Goal: Task Accomplishment & Management: Manage account settings

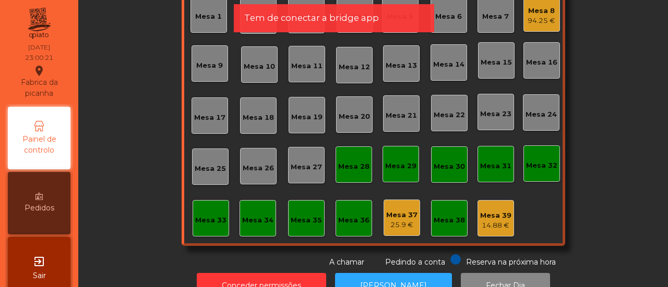
scroll to position [123, 0]
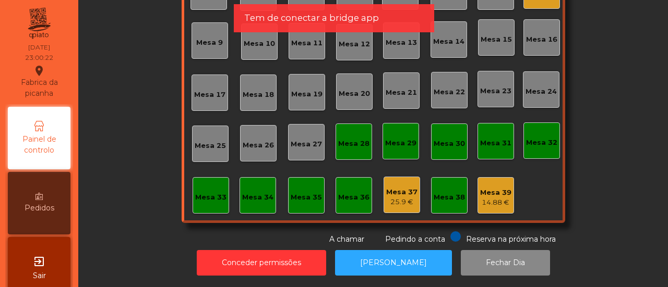
click at [480, 198] on div "14.88 €" at bounding box center [495, 203] width 31 height 10
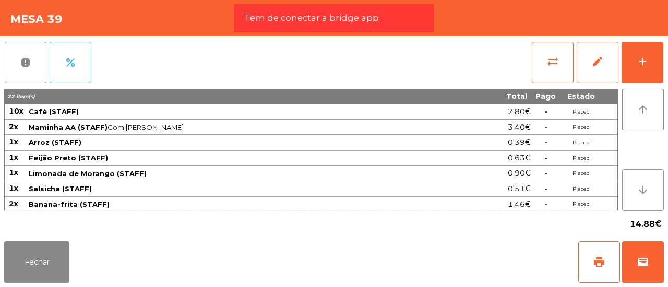
click at [646, 185] on icon "arrow_downward" at bounding box center [642, 190] width 13 height 13
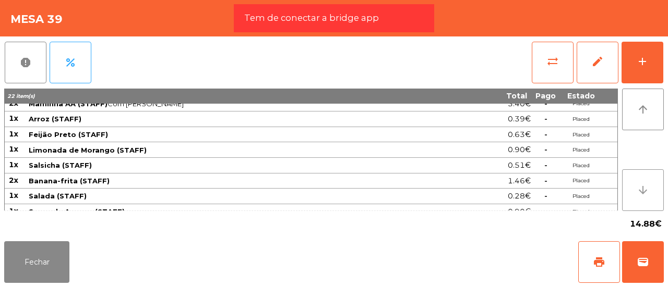
click at [646, 185] on icon "arrow_downward" at bounding box center [642, 190] width 13 height 13
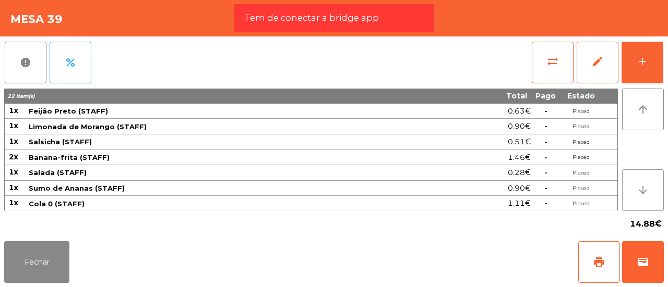
click at [646, 185] on icon "arrow_downward" at bounding box center [642, 190] width 13 height 13
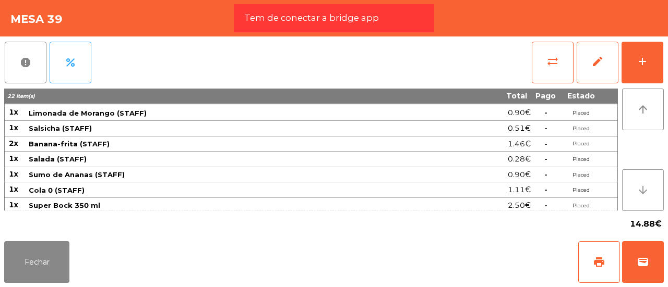
click at [646, 185] on icon "arrow_downward" at bounding box center [642, 190] width 13 height 13
click at [643, 112] on icon "arrow_upward" at bounding box center [642, 109] width 13 height 13
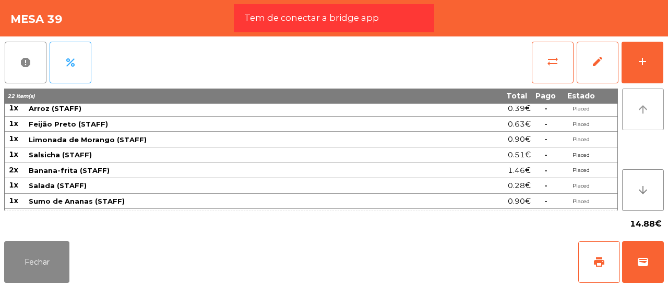
click at [643, 112] on icon "arrow_upward" at bounding box center [642, 109] width 13 height 13
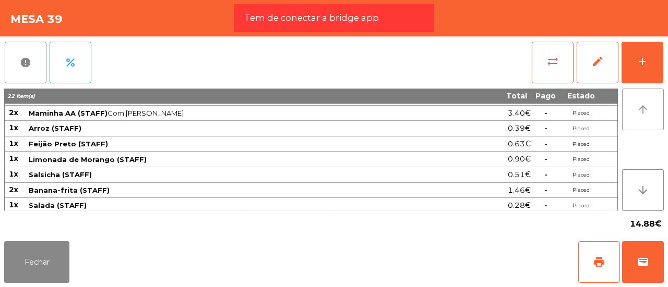
click at [643, 112] on icon "arrow_upward" at bounding box center [642, 109] width 13 height 13
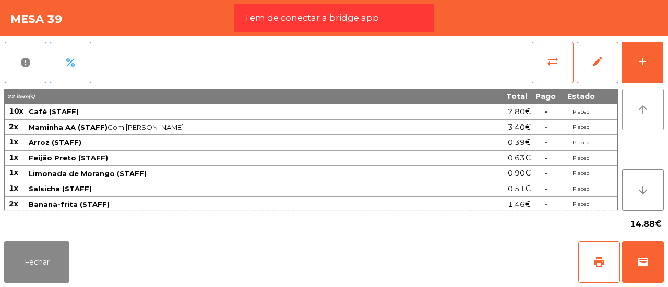
click at [643, 112] on icon "arrow_upward" at bounding box center [642, 109] width 13 height 13
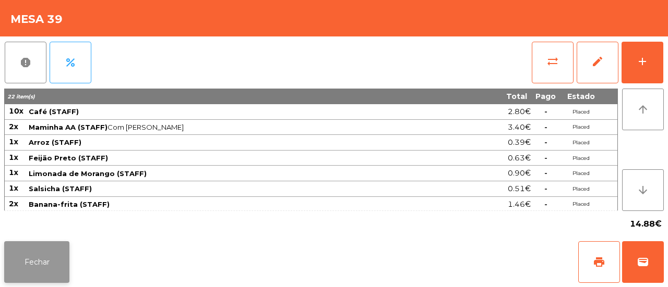
drag, startPoint x: 54, startPoint y: 230, endPoint x: 38, endPoint y: 263, distance: 36.6
click at [38, 263] on app-table-orders "Mesa 39 report percent sync_alt edit add 22 item(s) Total Pago Estado 10x Café …" at bounding box center [334, 143] width 668 height 287
click at [38, 263] on button "Fechar" at bounding box center [36, 263] width 65 height 42
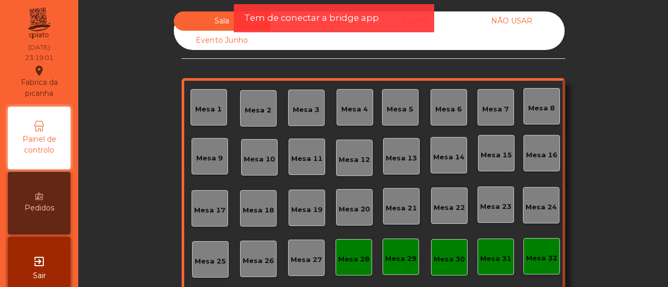
click at [318, 17] on span "Tem de conectar a bridge app" at bounding box center [311, 17] width 135 height 13
click at [290, 20] on app-root "Fabrica da picanha location_on [DATE] 23:19:02 Painel de controlo Pedidos exit_…" at bounding box center [334, 143] width 668 height 287
click at [328, 21] on span "Tem de conectar a bridge app" at bounding box center [311, 17] width 135 height 13
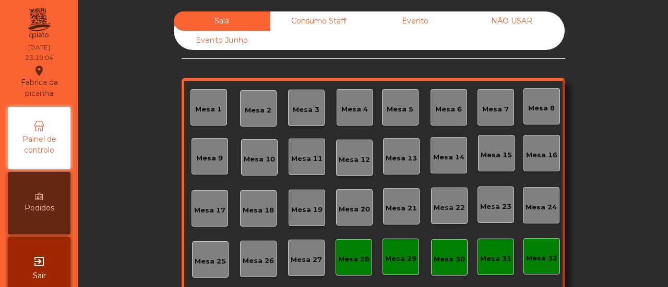
click at [328, 21] on div "Consumo Staff" at bounding box center [318, 20] width 97 height 19
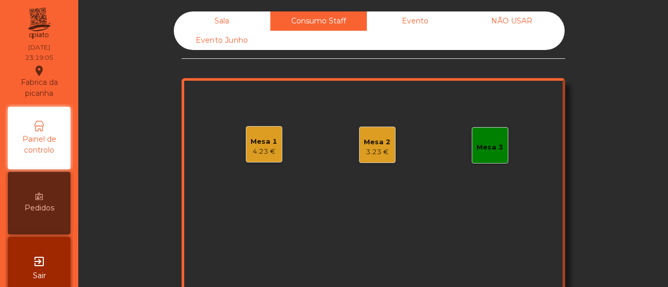
click at [260, 140] on div "Mesa 1" at bounding box center [263, 142] width 27 height 10
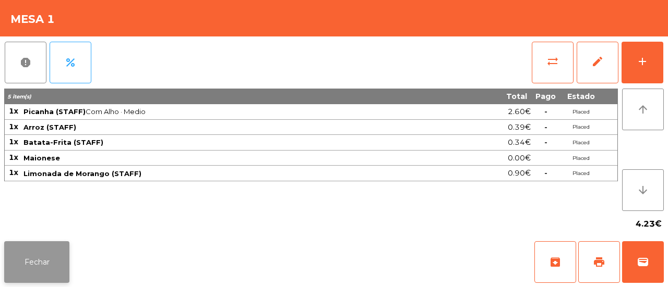
click at [29, 251] on button "Fechar" at bounding box center [36, 263] width 65 height 42
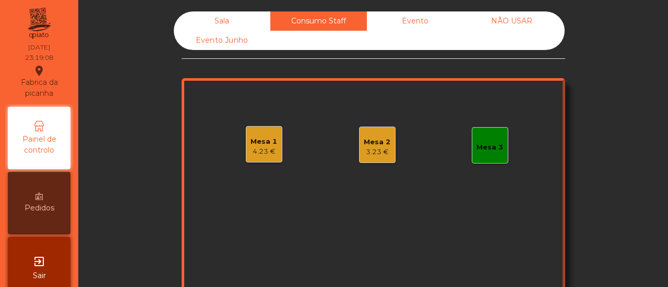
click at [369, 154] on div "3.23 €" at bounding box center [377, 152] width 27 height 10
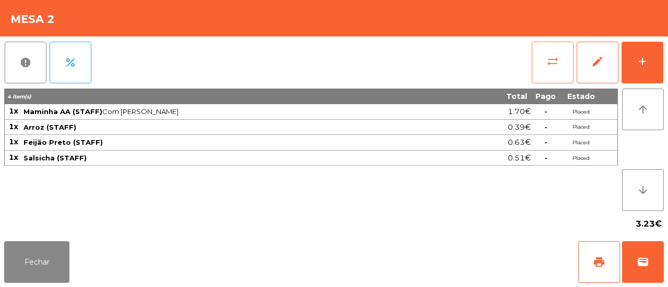
click at [558, 54] on button "sync_alt" at bounding box center [553, 63] width 42 height 42
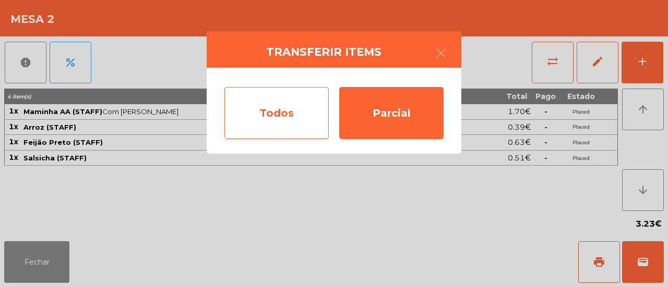
click at [242, 117] on div "Todos" at bounding box center [276, 113] width 104 height 52
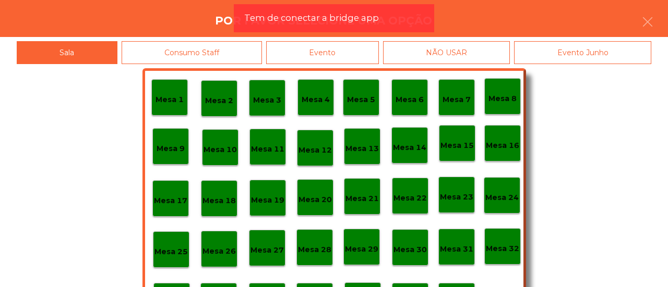
click at [229, 47] on div "Consumo Staff" at bounding box center [192, 52] width 141 height 23
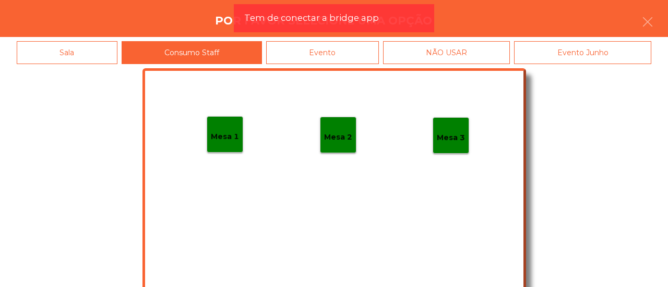
click at [218, 143] on div "Mesa 1" at bounding box center [225, 134] width 37 height 37
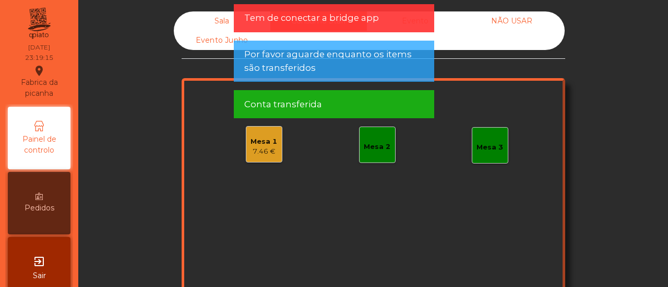
click at [256, 137] on div "Mesa 1" at bounding box center [263, 142] width 27 height 10
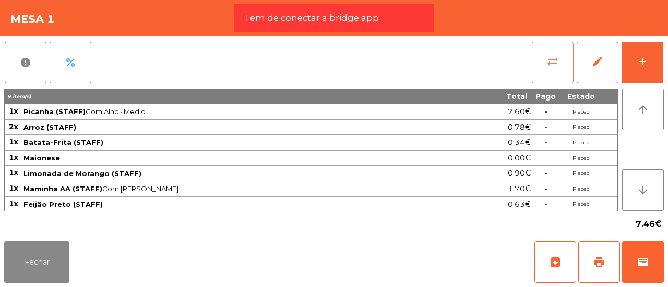
click at [541, 66] on button "sync_alt" at bounding box center [553, 63] width 42 height 42
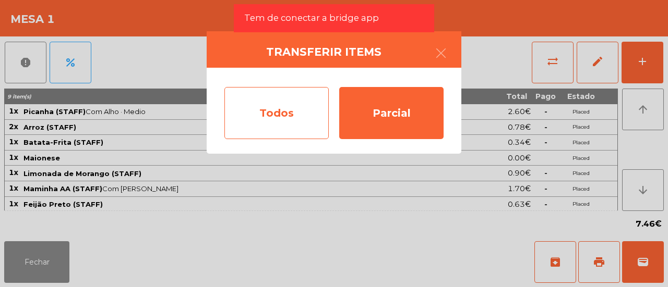
click at [240, 103] on div "Todos" at bounding box center [276, 113] width 104 height 52
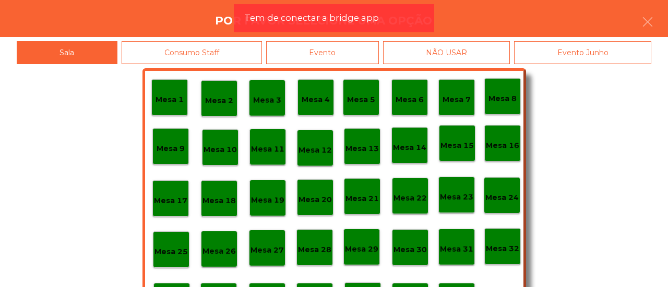
scroll to position [24, 0]
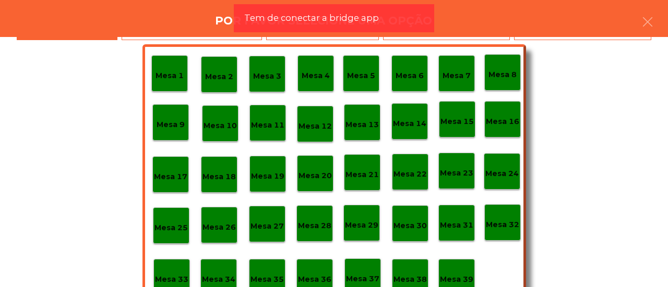
click at [312, 268] on div "Mesa 36" at bounding box center [314, 277] width 37 height 37
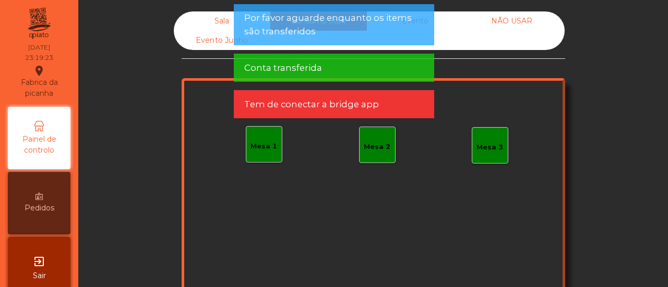
click at [386, 23] on span "Por favor aguarde enquanto os items são transferidos" at bounding box center [333, 24] width 179 height 26
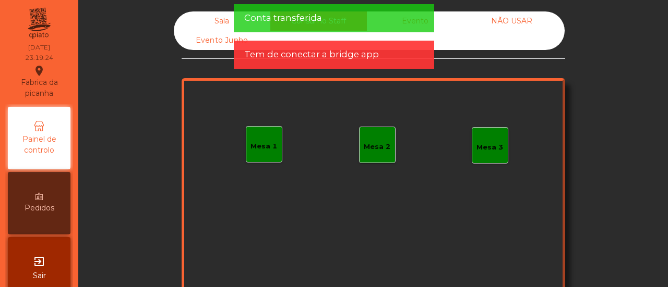
click at [412, 18] on div "Conta transferida" at bounding box center [333, 17] width 179 height 13
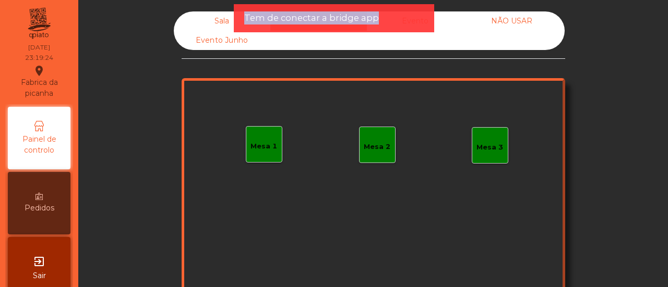
click at [412, 18] on div "Tem de conectar a bridge app" at bounding box center [333, 17] width 179 height 13
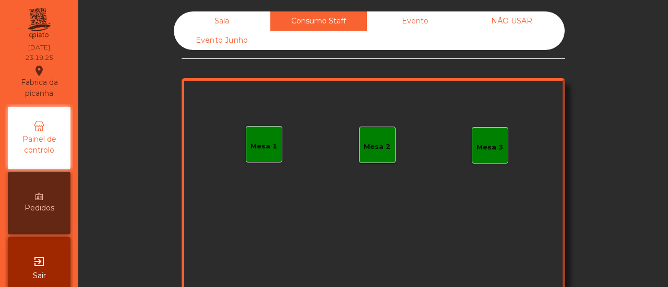
click at [412, 18] on div "Evento" at bounding box center [415, 20] width 97 height 19
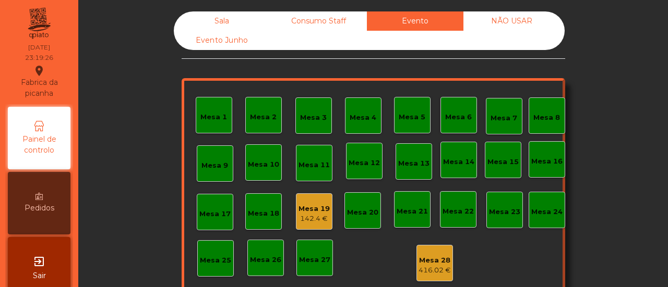
click at [314, 207] on div "Mesa 19" at bounding box center [313, 209] width 31 height 10
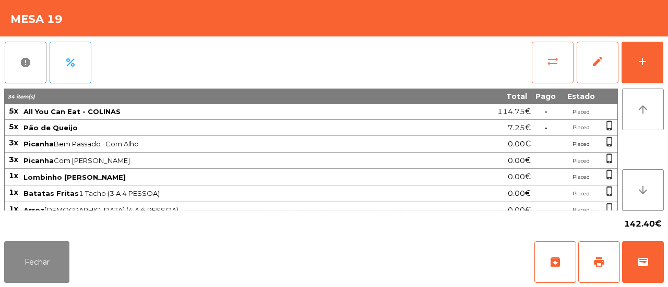
click at [546, 70] on button "sync_alt" at bounding box center [553, 63] width 42 height 42
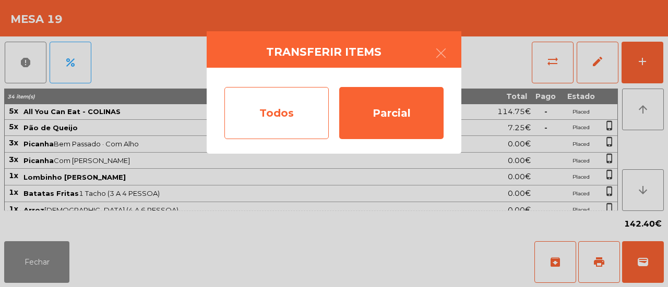
click at [279, 133] on div "Todos" at bounding box center [276, 113] width 104 height 52
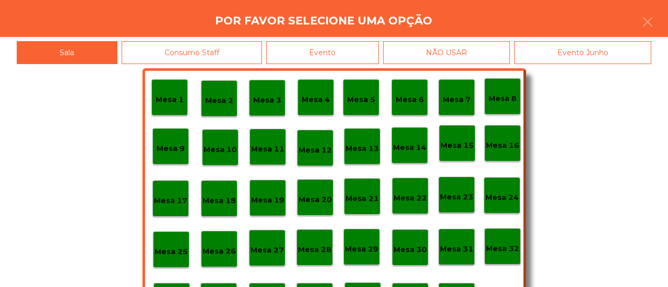
click at [342, 59] on div "Evento" at bounding box center [322, 52] width 113 height 23
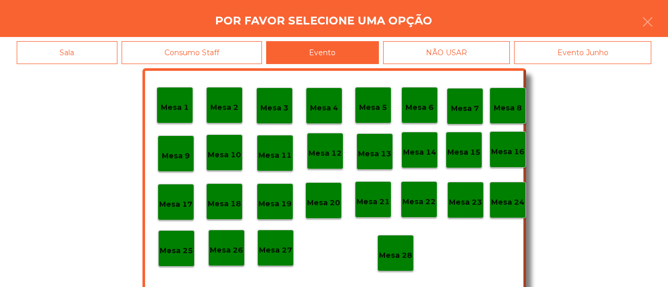
click at [390, 260] on p "Mesa 28" at bounding box center [395, 256] width 33 height 12
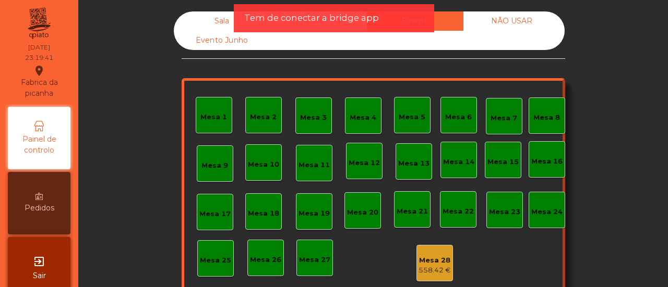
click at [340, 18] on span "Tem de conectar a bridge app" at bounding box center [311, 17] width 135 height 13
click at [275, 7] on div "Tem de conectar a bridge app" at bounding box center [334, 18] width 200 height 28
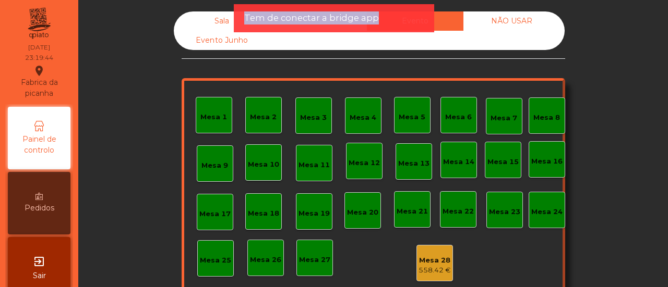
click at [275, 7] on div "Tem de conectar a bridge app" at bounding box center [334, 18] width 200 height 28
click at [392, 29] on div "Tem de conectar a bridge app" at bounding box center [334, 18] width 200 height 28
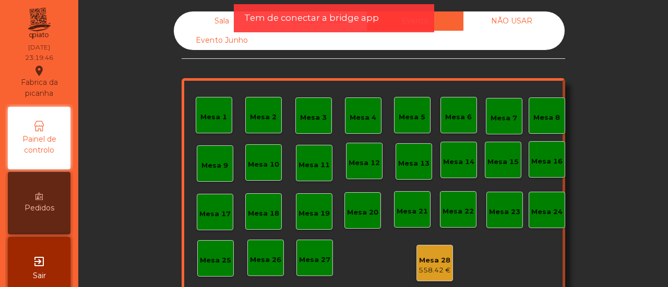
click at [226, 16] on div "Sala" at bounding box center [222, 20] width 97 height 19
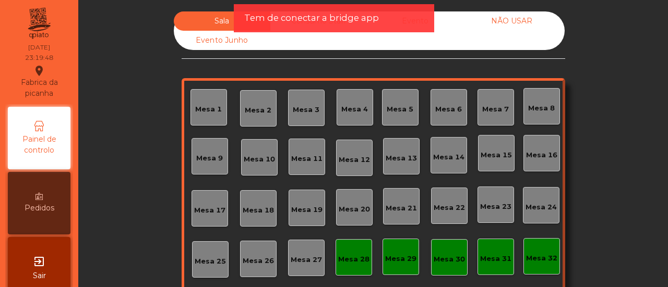
click at [302, 14] on span "Tem de conectar a bridge app" at bounding box center [311, 17] width 135 height 13
click at [364, 13] on span "Tem de conectar a bridge app" at bounding box center [311, 17] width 135 height 13
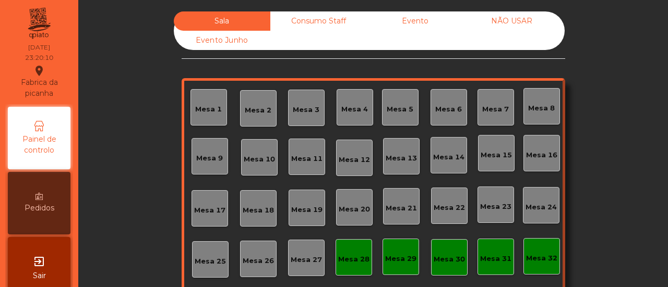
click at [317, 25] on div "Consumo Staff" at bounding box center [318, 20] width 97 height 19
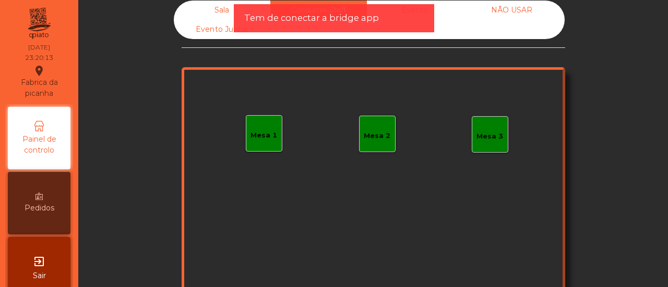
scroll to position [0, 0]
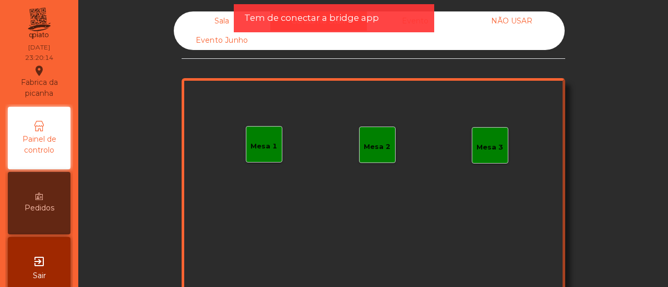
click at [223, 20] on div "Sala" at bounding box center [222, 20] width 97 height 19
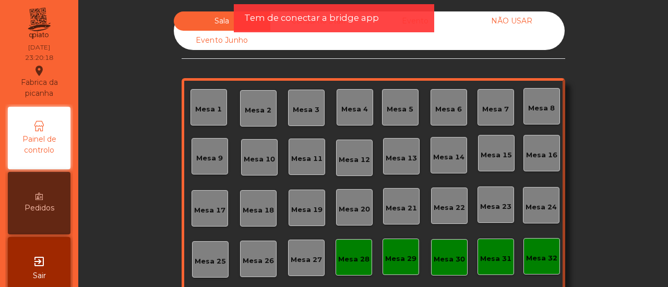
click at [439, 20] on div "Evento" at bounding box center [415, 20] width 97 height 19
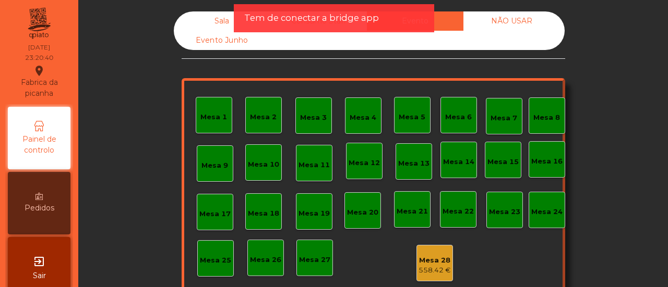
scroll to position [123, 0]
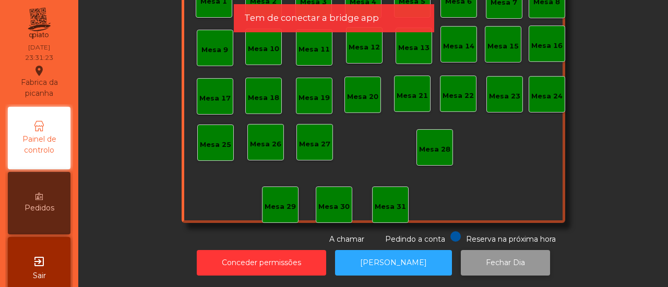
click at [482, 250] on button "Fechar Dia" at bounding box center [505, 263] width 89 height 26
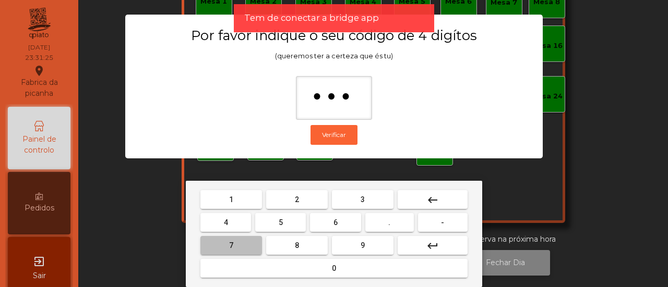
type input "****"
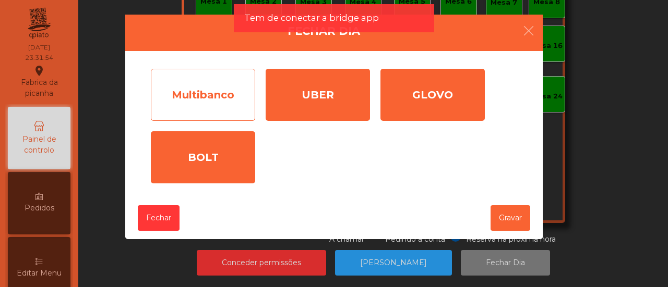
click at [220, 102] on div "Multibanco" at bounding box center [203, 95] width 104 height 52
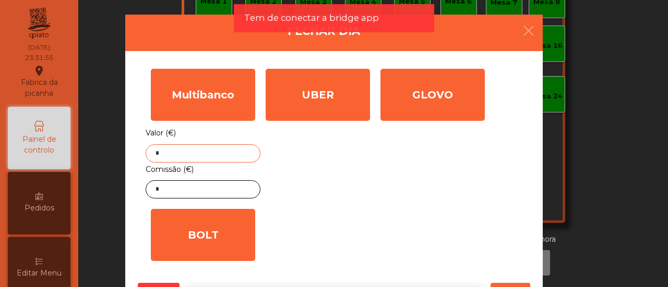
click at [207, 150] on input "*" at bounding box center [203, 154] width 115 height 18
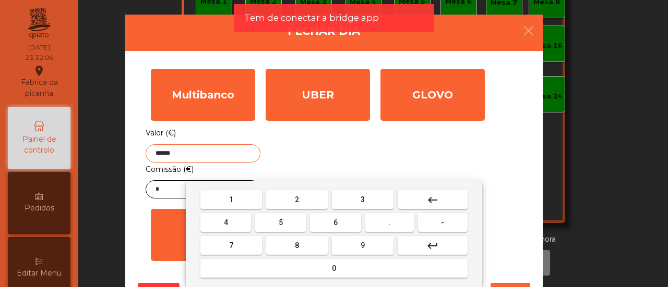
click at [158, 151] on input "******" at bounding box center [203, 154] width 115 height 18
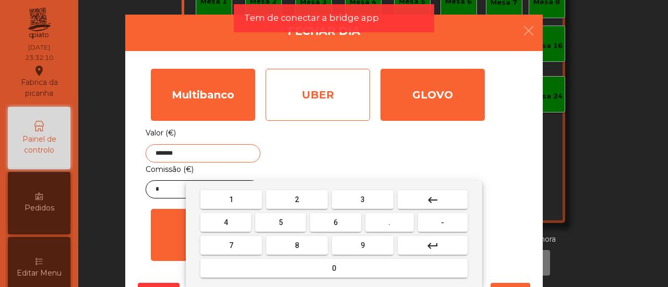
type input "*******"
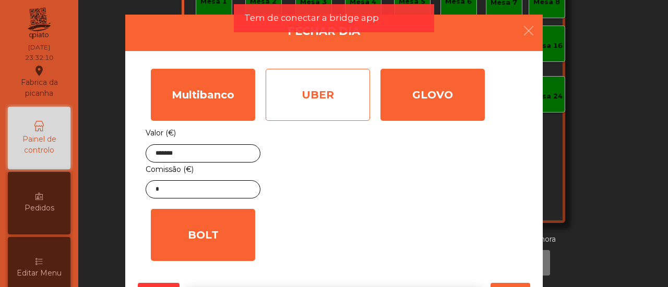
click at [294, 102] on div "UBER" at bounding box center [318, 95] width 104 height 52
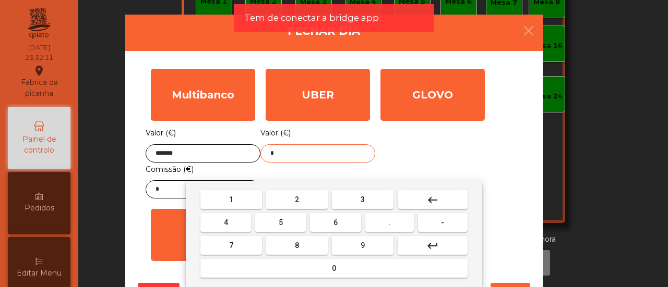
click at [286, 148] on input "*" at bounding box center [317, 154] width 115 height 18
type input "*****"
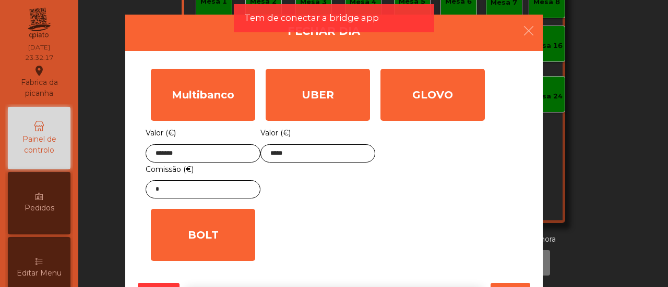
click at [158, 195] on div "1 2 3 keyboard_backspace 4 5 6 . - 7 8 9 keyboard_return 0" at bounding box center [334, 234] width 668 height 106
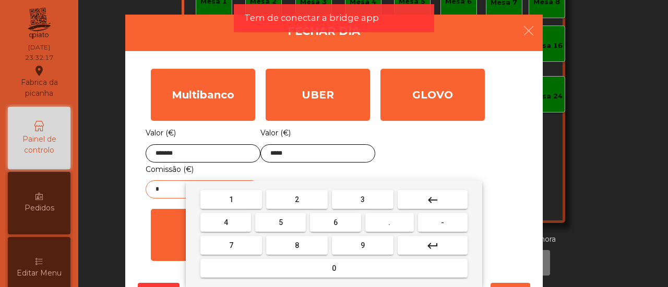
click at [158, 195] on body "Fabrica da picanha location_on [DATE] 23:32:17 Painel de controlo Pedidos Edita…" at bounding box center [334, 143] width 668 height 287
type input "****"
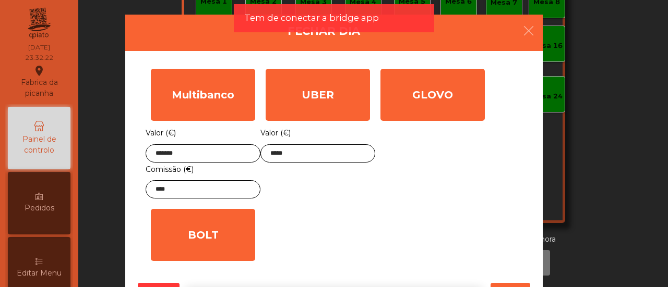
click at [418, 159] on div "GLOVO Valor (€) *" at bounding box center [432, 134] width 115 height 140
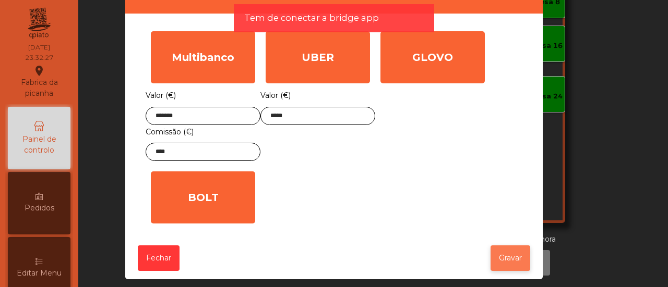
click at [519, 255] on button "Gravar" at bounding box center [510, 259] width 40 height 26
